Goal: Transaction & Acquisition: Book appointment/travel/reservation

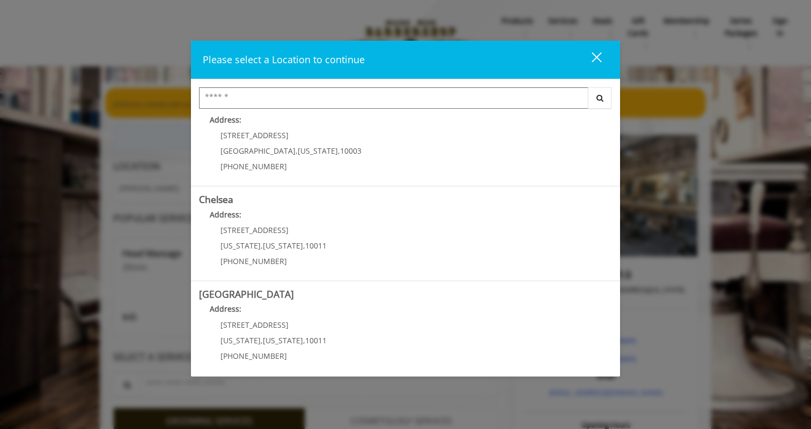
scroll to position [21, 0]
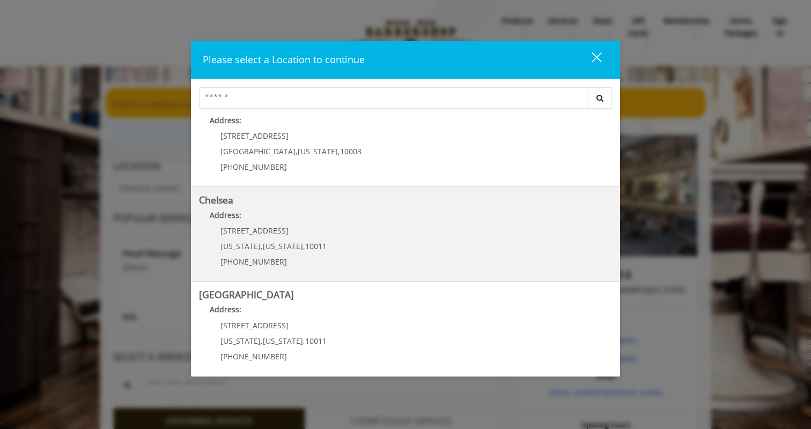
click at [336, 220] on p "Address:" at bounding box center [405, 218] width 413 height 17
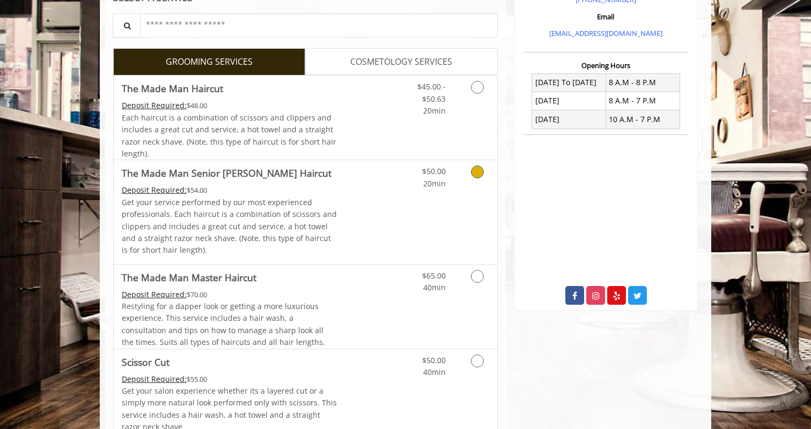
scroll to position [365, 0]
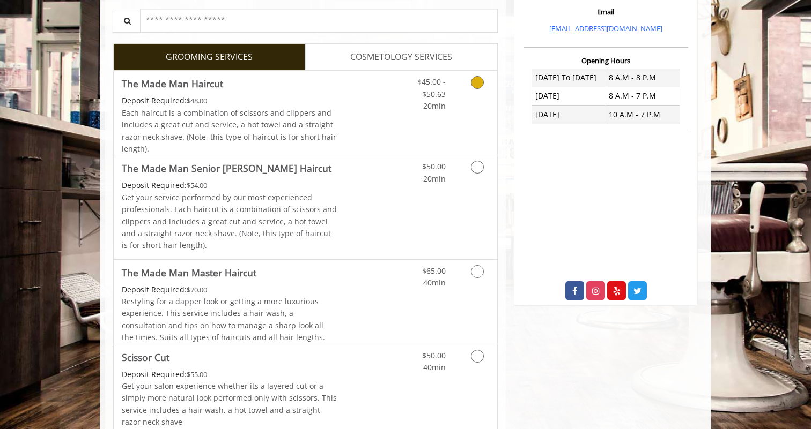
click at [306, 139] on span "Each haircut is a combination of scissors and clippers and includes a great cut…" at bounding box center [229, 131] width 214 height 46
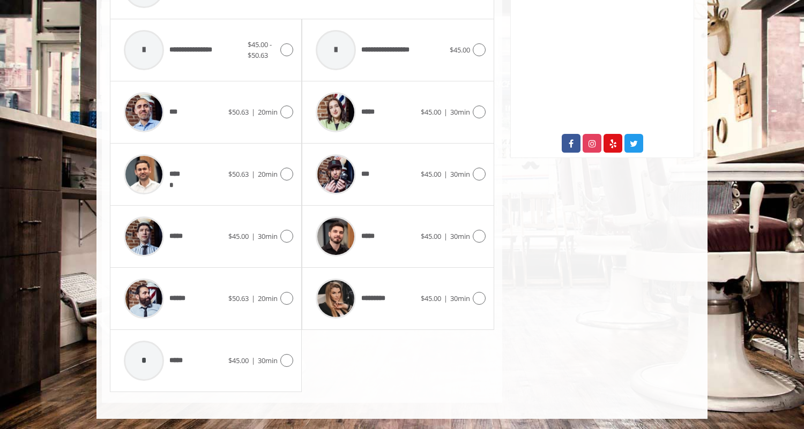
scroll to position [348, 0]
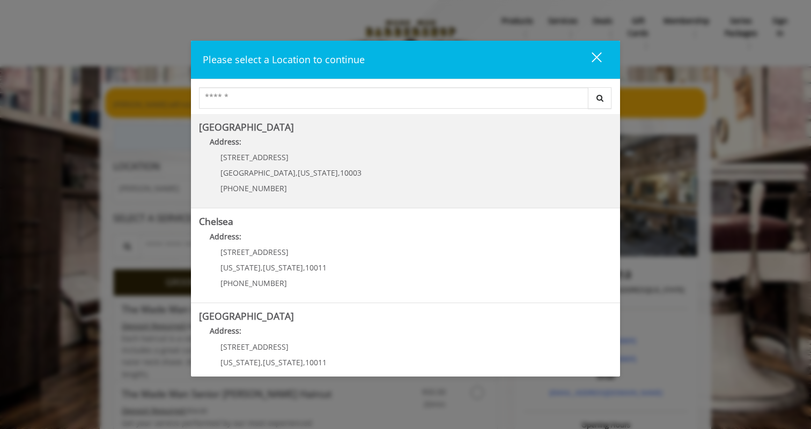
click at [355, 175] on Village "Greenwich Village Address: 60 E 8th St Manhattan , New York , 10003 (212) 598-1…" at bounding box center [405, 161] width 413 height 78
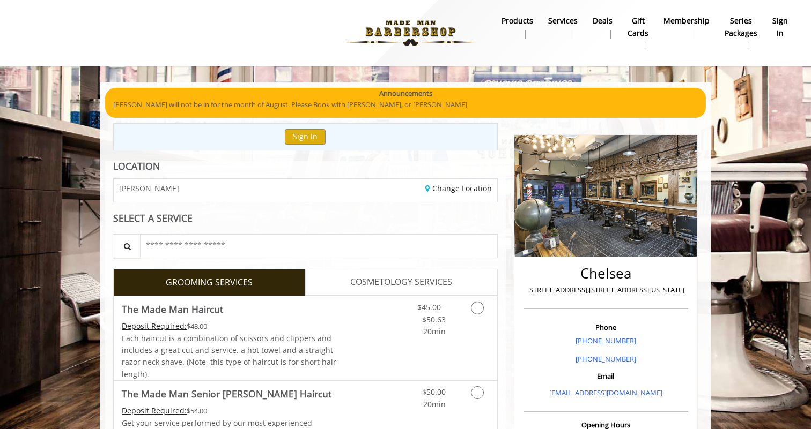
scroll to position [93, 0]
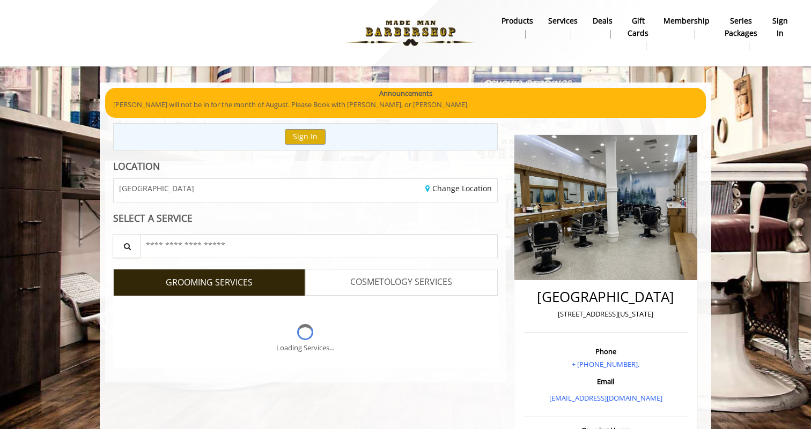
scroll to position [1, 0]
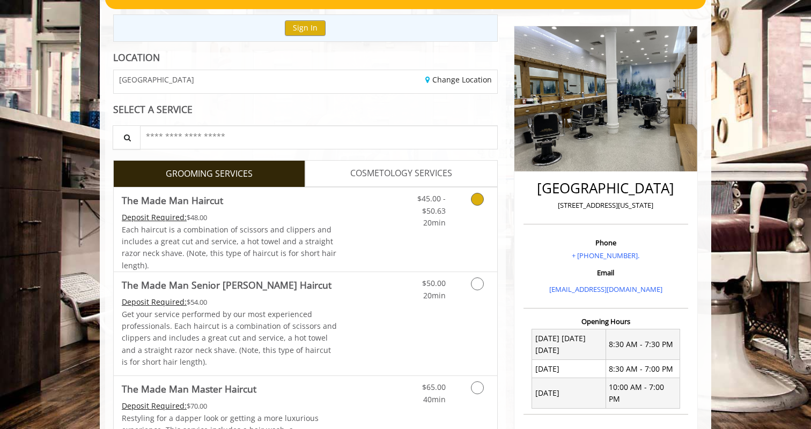
click at [278, 229] on span "Each haircut is a combination of scissors and clippers and includes a great cut…" at bounding box center [229, 248] width 214 height 46
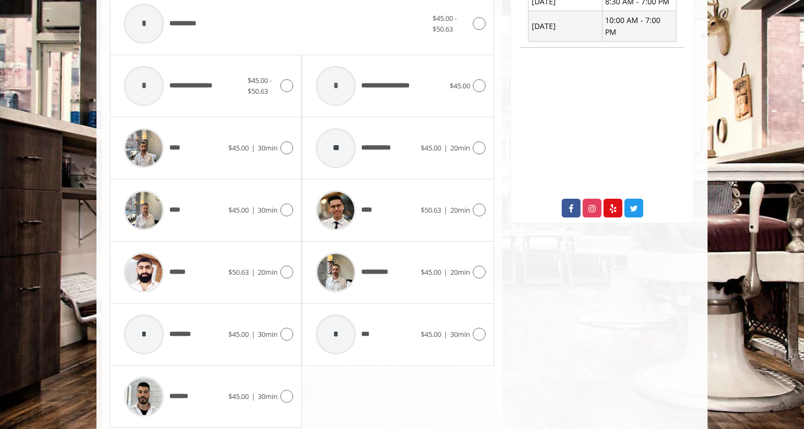
scroll to position [467, 0]
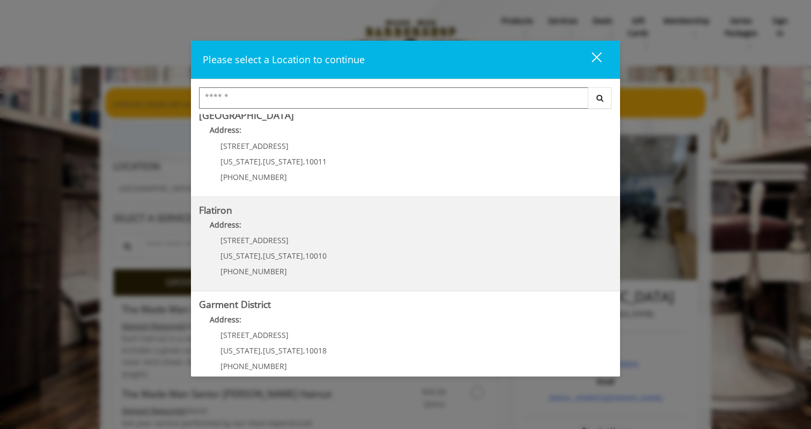
scroll to position [202, 0]
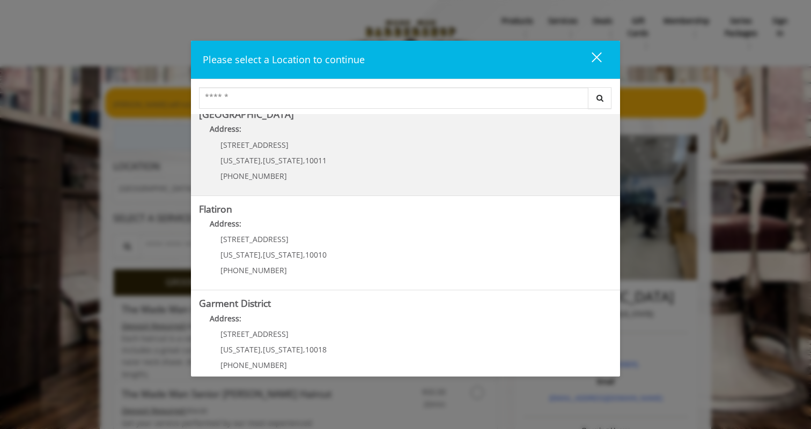
click at [301, 184] on div "267 W 15th St New York , New York , 10011 (646) 850-0041" at bounding box center [265, 164] width 133 height 47
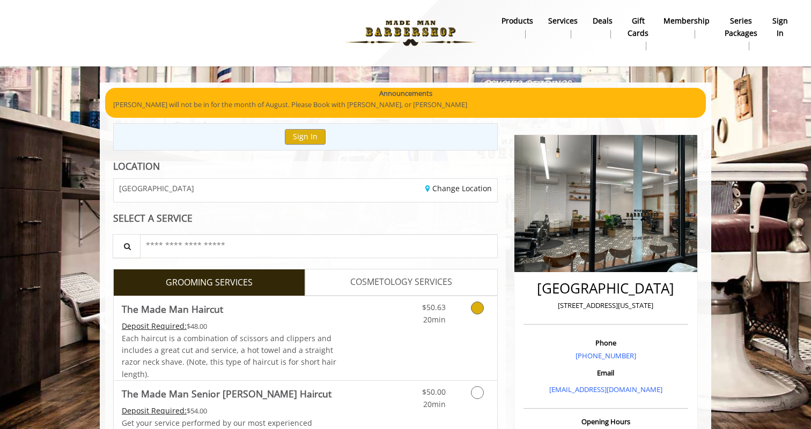
click at [263, 337] on span "Each haircut is a combination of scissors and clippers and includes a great cut…" at bounding box center [229, 356] width 214 height 46
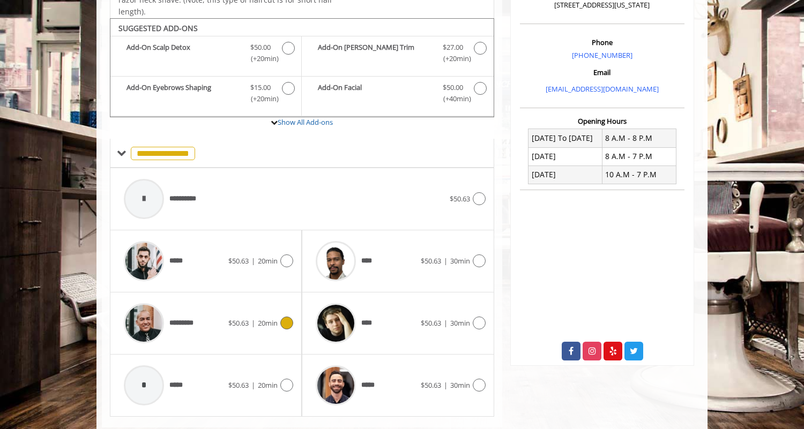
scroll to position [319, 0]
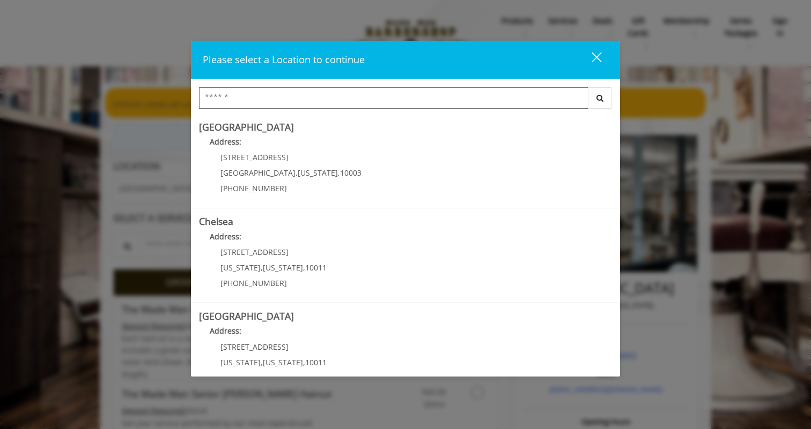
scroll to position [215, 0]
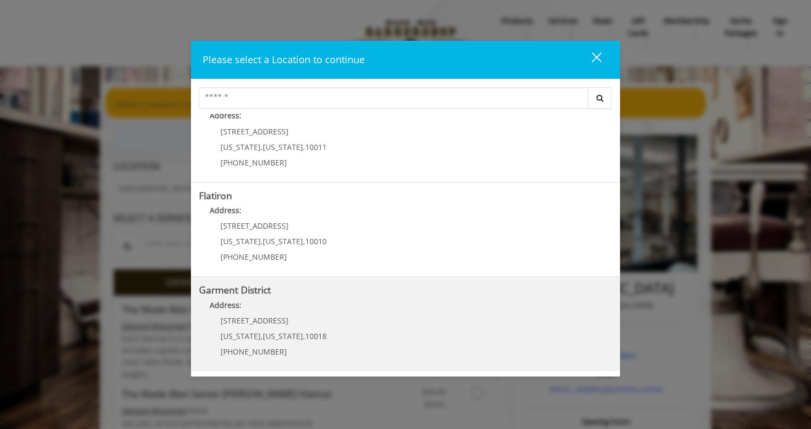
click at [310, 319] on p "1400 Broadway" at bounding box center [273, 321] width 106 height 8
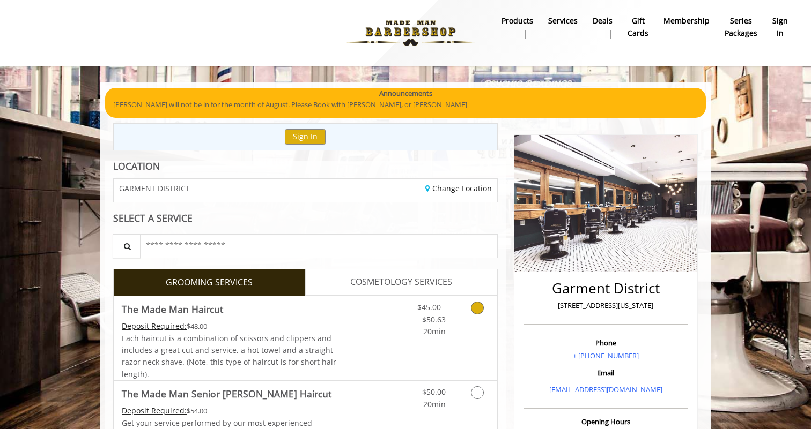
click at [302, 331] on div "Deposit Required: $48.00" at bounding box center [229, 327] width 215 height 12
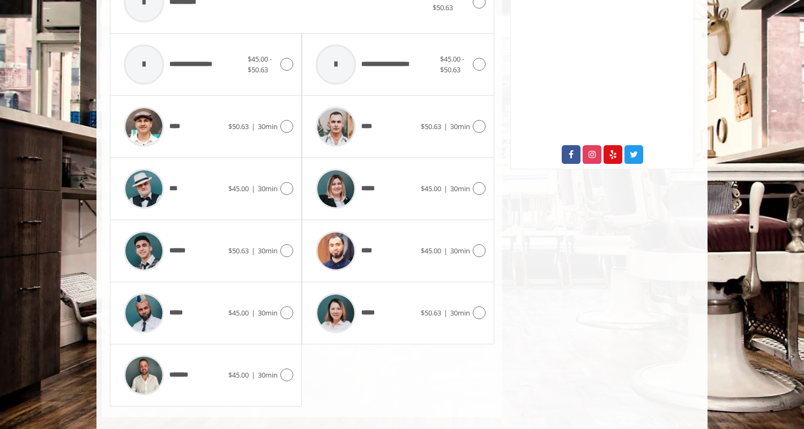
scroll to position [499, 0]
